Goal: Task Accomplishment & Management: Manage account settings

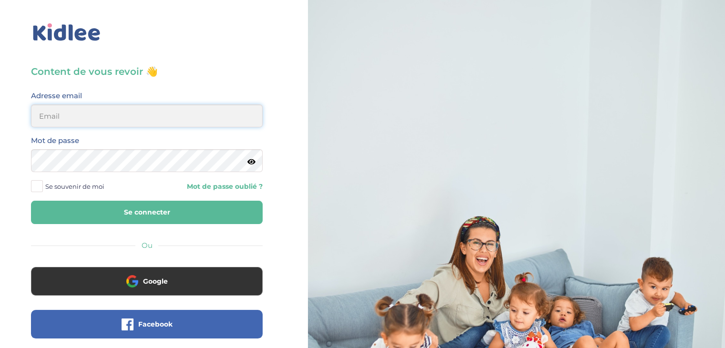
type input "franz.satta@gmail.com"
click at [195, 210] on button "Se connecter" at bounding box center [146, 212] width 231 height 23
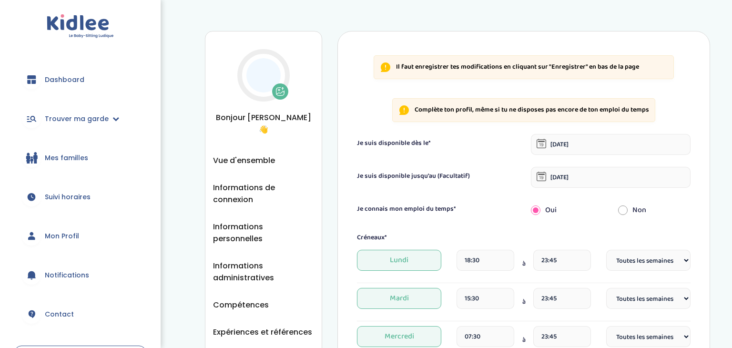
select select "1"
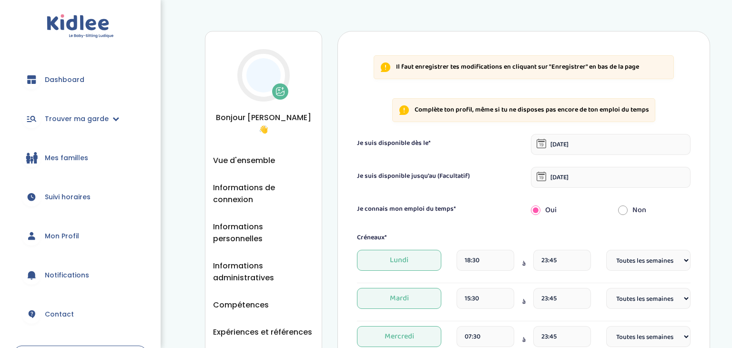
select select "1"
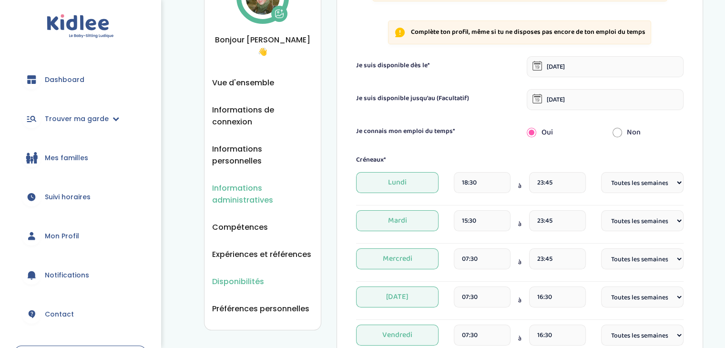
scroll to position [81, 0]
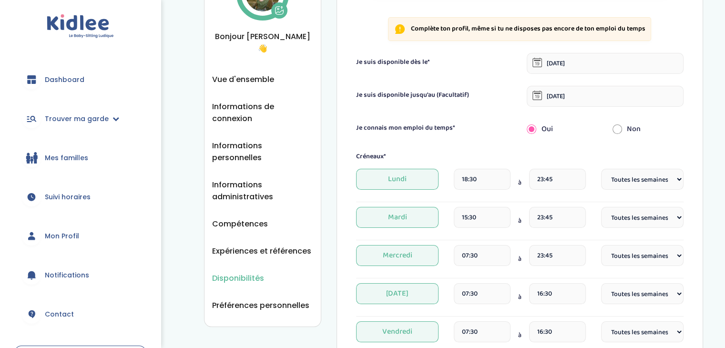
click at [88, 155] on link "Mes familles" at bounding box center [80, 158] width 132 height 34
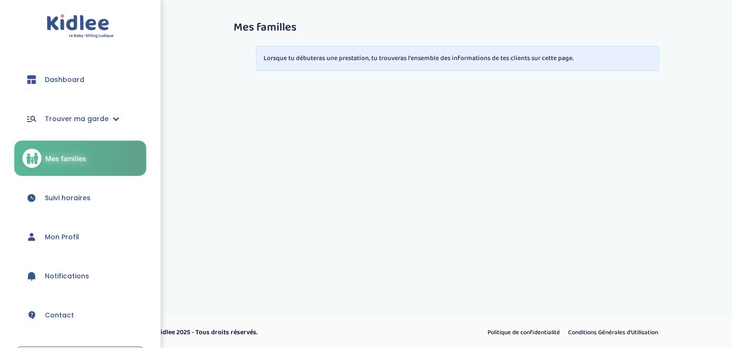
click at [70, 193] on span "Suivi horaires" at bounding box center [68, 198] width 46 height 10
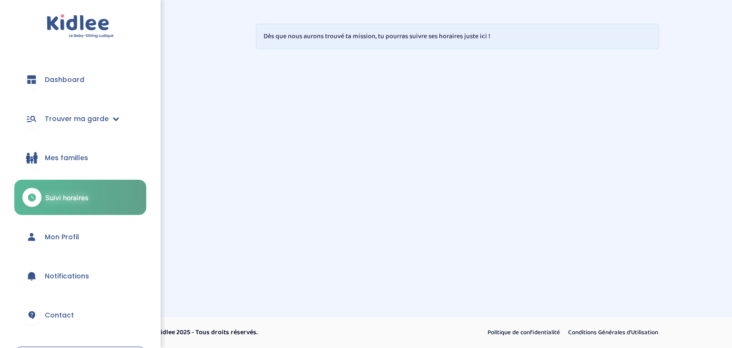
click at [69, 239] on span "Mon Profil" at bounding box center [62, 237] width 34 height 10
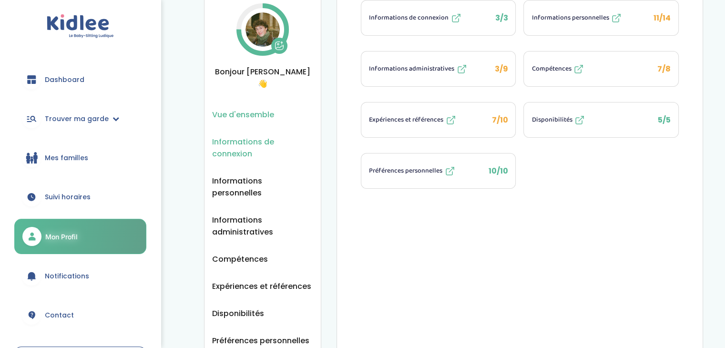
scroll to position [49, 0]
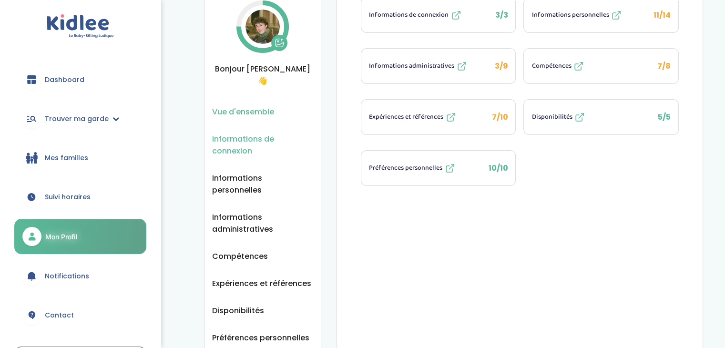
click at [240, 136] on span "Informations de connexion" at bounding box center [262, 145] width 101 height 24
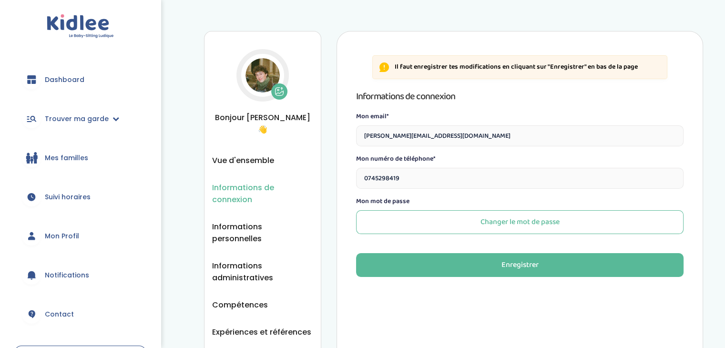
scroll to position [93, 0]
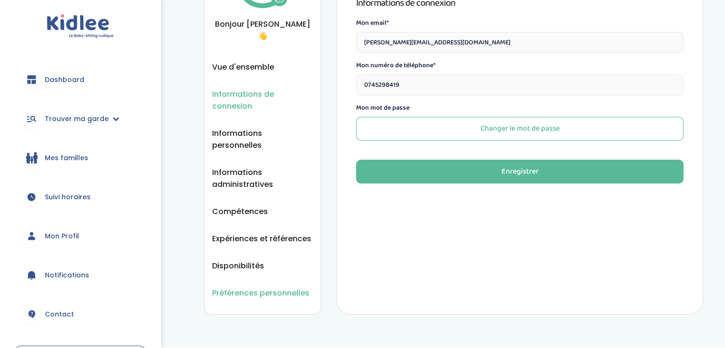
click at [253, 287] on span "Préférences personnelles" at bounding box center [260, 293] width 97 height 12
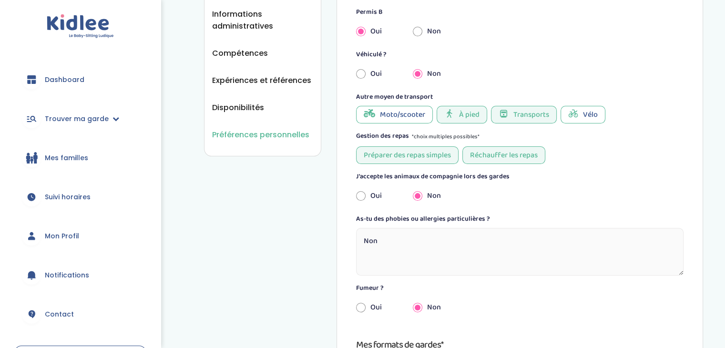
scroll to position [253, 0]
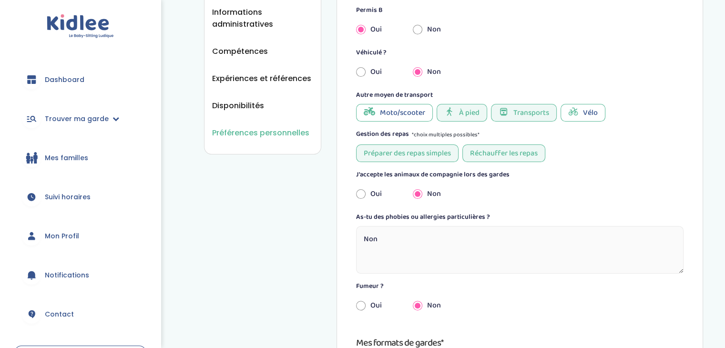
click at [253, 265] on div "Préférences personnelles Vue d'ensemble Informations de connexion Informations …" at bounding box center [453, 298] width 499 height 1041
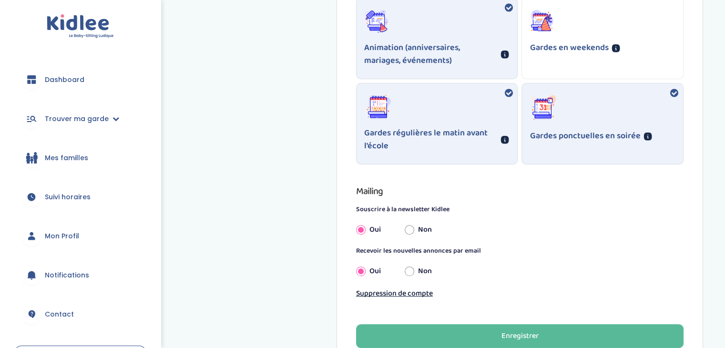
scroll to position [702, 0]
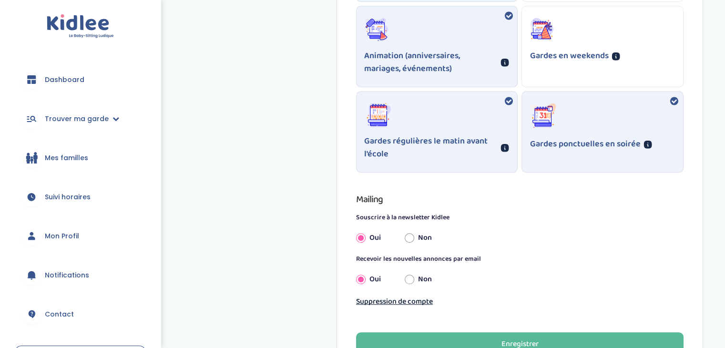
click at [81, 83] on span "Dashboard" at bounding box center [65, 80] width 40 height 10
